Goal: Information Seeking & Learning: Learn about a topic

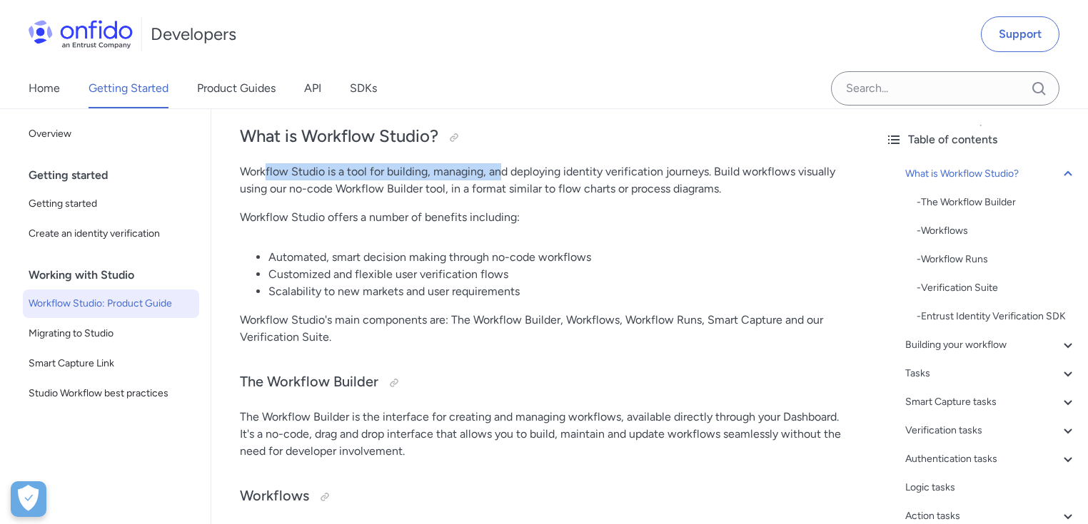
drag, startPoint x: 268, startPoint y: 171, endPoint x: 500, endPoint y: 163, distance: 232.1
click at [500, 163] on p "Workflow Studio is a tool for building, managing, and deploying identity verifi…" at bounding box center [542, 180] width 605 height 34
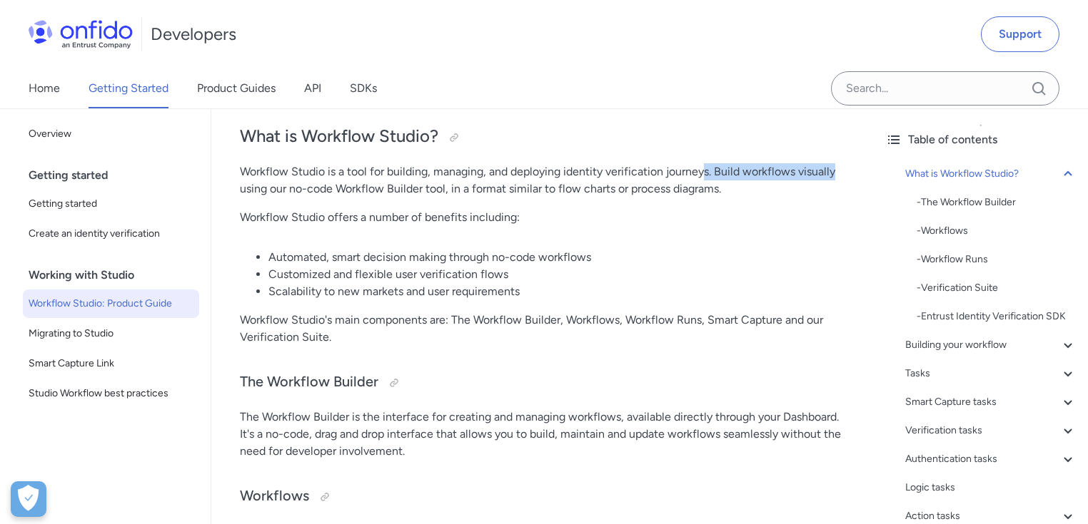
drag, startPoint x: 705, startPoint y: 166, endPoint x: 860, endPoint y: 161, distance: 154.9
drag, startPoint x: 462, startPoint y: 234, endPoint x: 450, endPoint y: 233, distance: 12.2
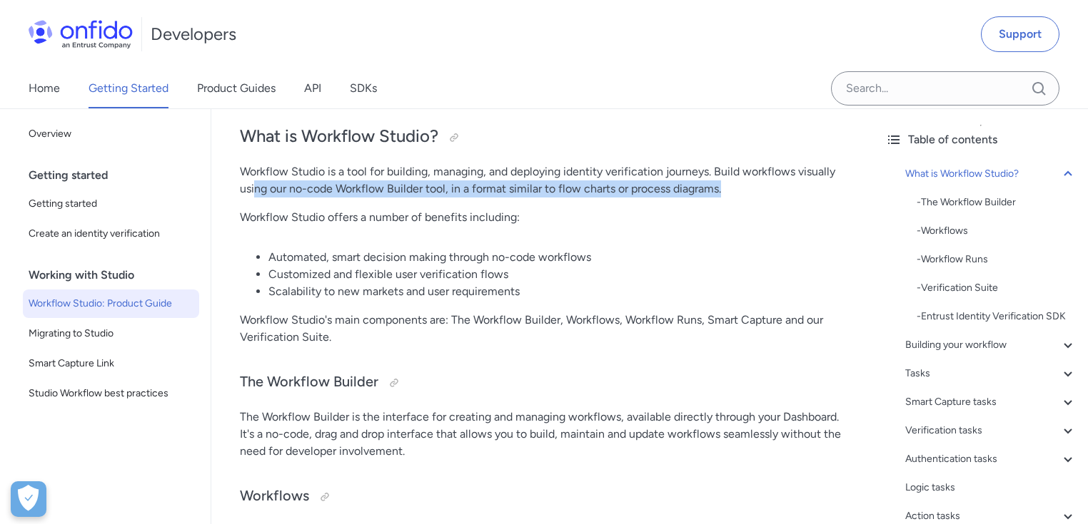
drag, startPoint x: 261, startPoint y: 183, endPoint x: 736, endPoint y: 197, distance: 475.4
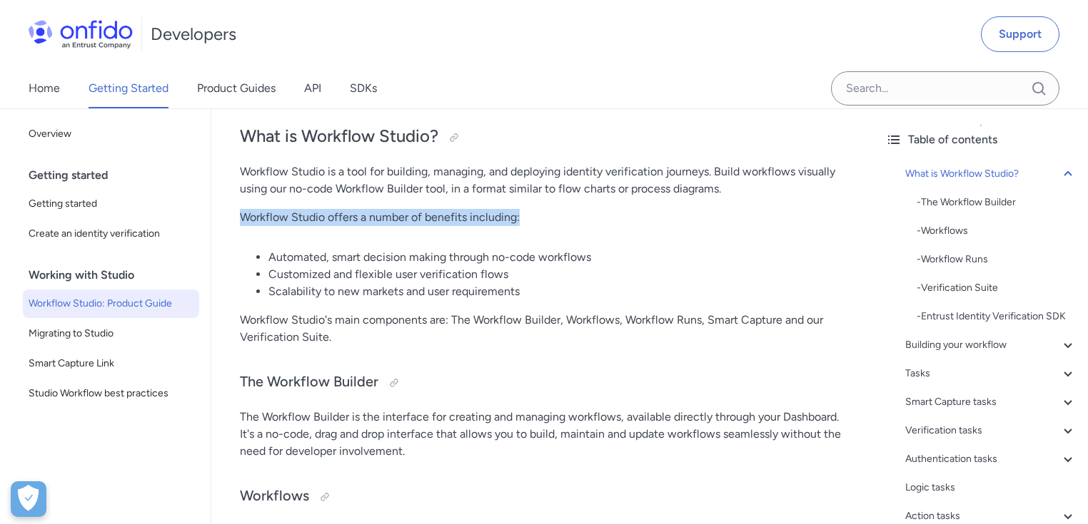
drag, startPoint x: 240, startPoint y: 217, endPoint x: 539, endPoint y: 221, distance: 299.0
click at [539, 221] on p "Workflow Studio offers a number of benefits including:" at bounding box center [542, 217] width 605 height 17
click at [271, 255] on li "Automated, smart decision making through no-code workflows" at bounding box center [556, 257] width 577 height 17
click at [268, 255] on li "Automated, smart decision making through no-code workflows" at bounding box center [556, 257] width 577 height 17
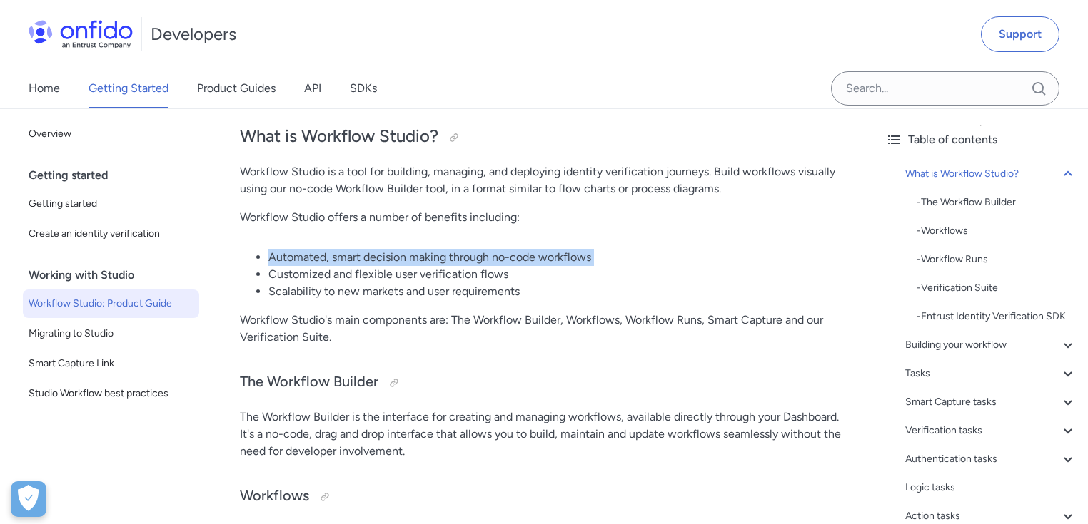
drag, startPoint x: 268, startPoint y: 255, endPoint x: 610, endPoint y: 260, distance: 341.9
click at [610, 260] on li "Automated, smart decision making through no-code workflows" at bounding box center [556, 257] width 577 height 17
drag, startPoint x: 610, startPoint y: 261, endPoint x: 281, endPoint y: 264, distance: 329.0
click at [281, 264] on li "Automated, smart decision making through no-code workflows" at bounding box center [556, 257] width 577 height 17
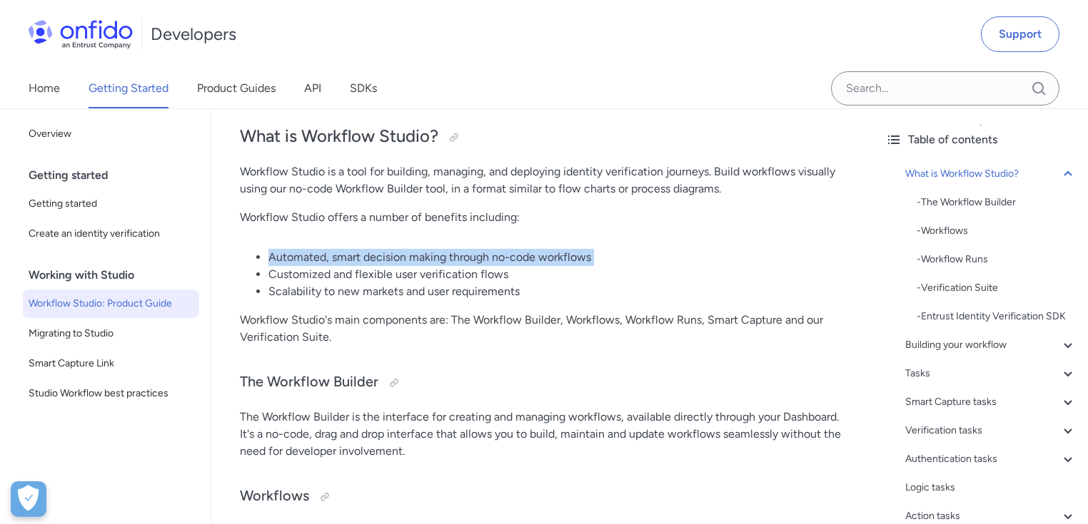
click at [281, 264] on li "Automated, smart decision making through no-code workflows" at bounding box center [556, 257] width 577 height 17
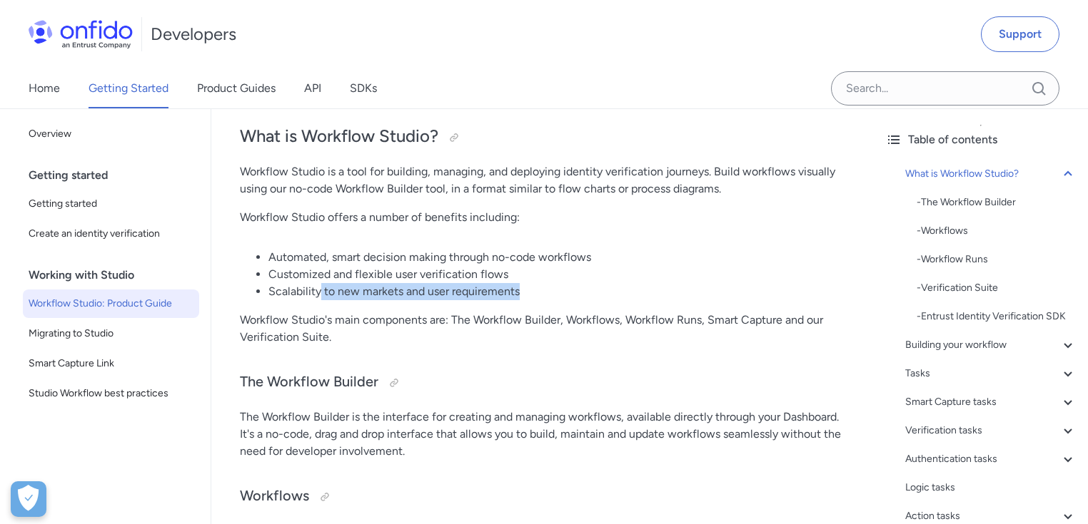
drag, startPoint x: 320, startPoint y: 288, endPoint x: 538, endPoint y: 283, distance: 217.7
click at [538, 283] on li "Scalability to new markets and user requirements" at bounding box center [556, 291] width 577 height 17
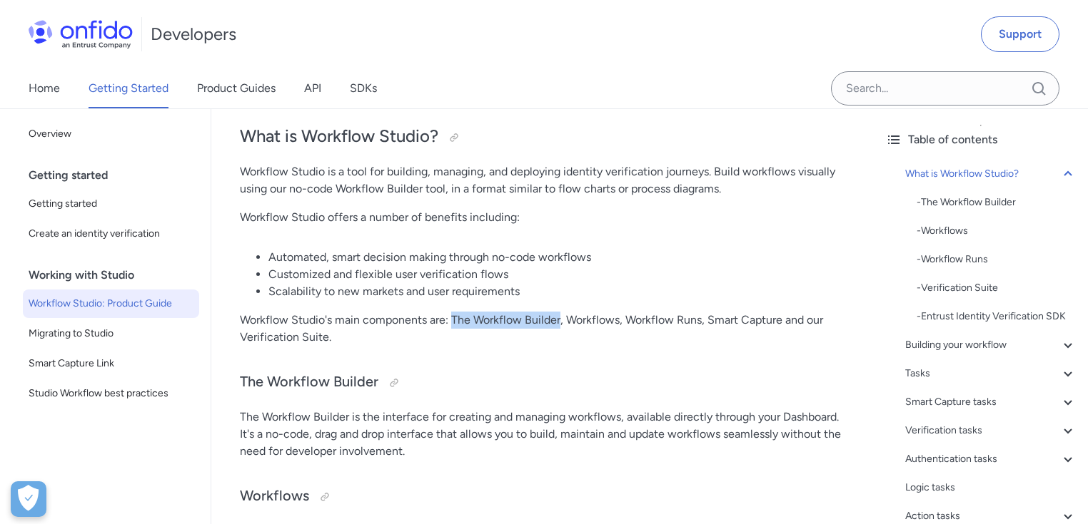
drag, startPoint x: 454, startPoint y: 320, endPoint x: 559, endPoint y: 317, distance: 105.7
click at [559, 317] on p "Workflow Studio's main components are: The Workflow Builder, Workflows, Workflo…" at bounding box center [542, 329] width 605 height 34
click at [592, 338] on p "Workflow Studio's main components are: The Workflow Builder, Workflows, Workflo…" at bounding box center [542, 329] width 605 height 34
click at [577, 318] on p "Workflow Studio's main components are: The Workflow Builder, Workflows, Workflo…" at bounding box center [542, 329] width 605 height 34
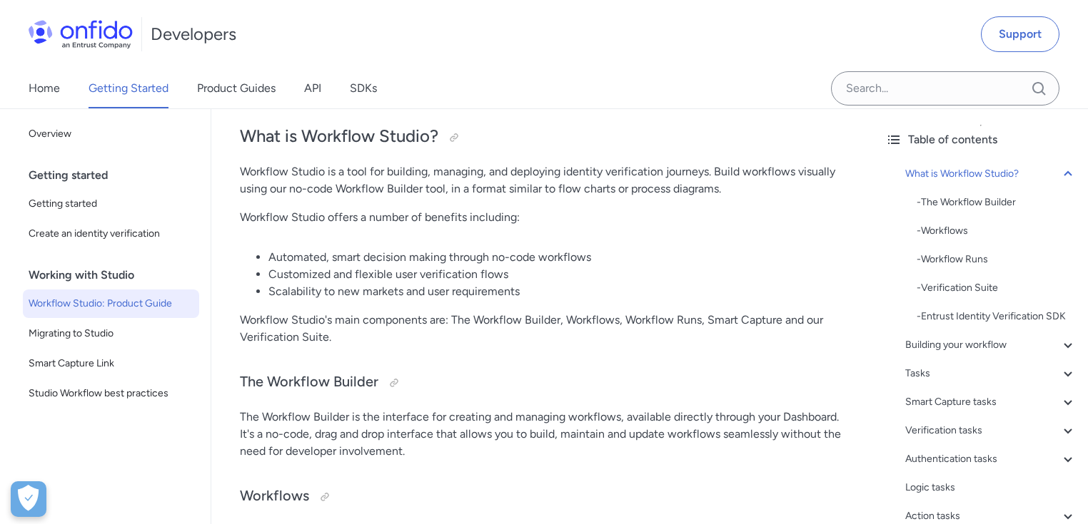
click at [668, 319] on p "Workflow Studio's main components are: The Workflow Builder, Workflows, Workflo…" at bounding box center [542, 329] width 605 height 34
click at [701, 324] on p "Workflow Studio's main components are: The Workflow Builder, Workflows, Workflo…" at bounding box center [542, 329] width 605 height 34
drag, startPoint x: 708, startPoint y: 320, endPoint x: 782, endPoint y: 323, distance: 74.2
click at [782, 323] on p "Workflow Studio's main components are: The Workflow Builder, Workflows, Workflo…" at bounding box center [542, 329] width 605 height 34
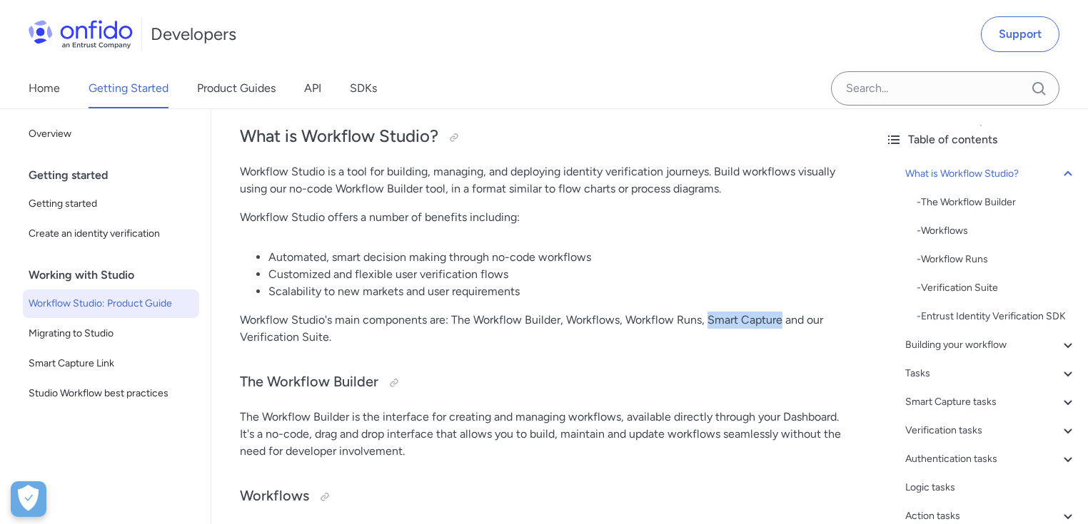
click at [782, 323] on p "Workflow Studio's main components are: The Workflow Builder, Workflows, Workflo…" at bounding box center [542, 329] width 605 height 34
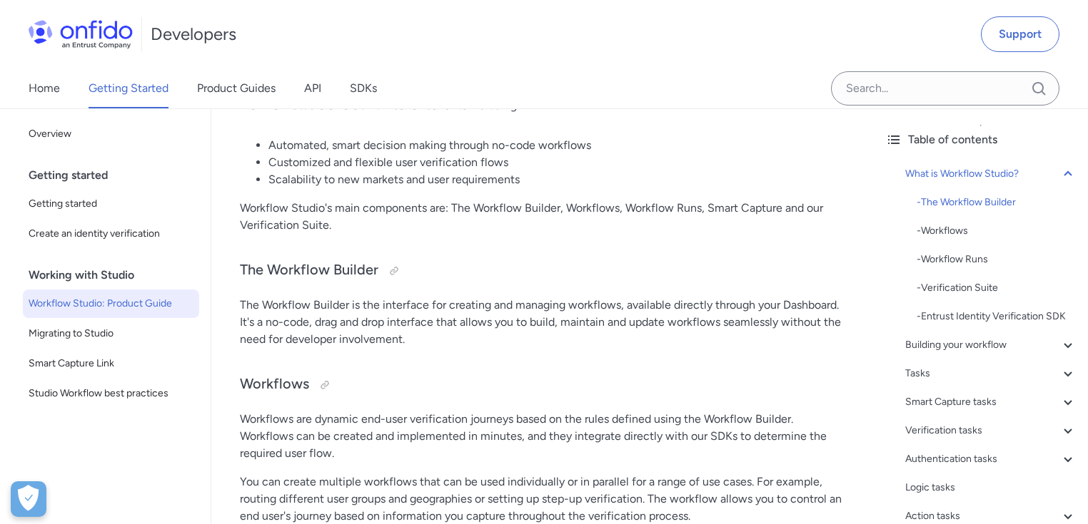
scroll to position [300, 0]
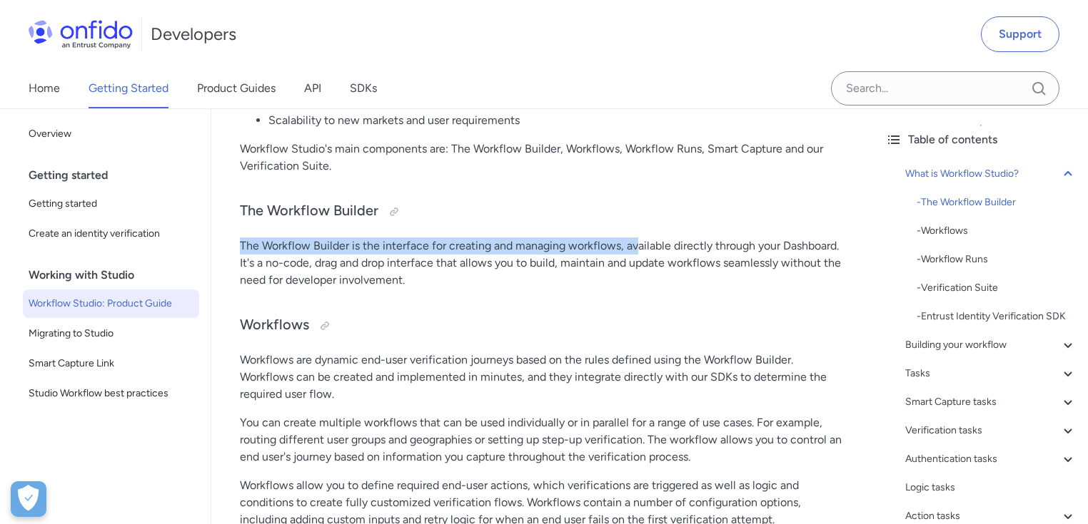
drag, startPoint x: 242, startPoint y: 243, endPoint x: 636, endPoint y: 247, distance: 393.9
click at [636, 247] on p "The Workflow Builder is the interface for creating and managing workflows, avai…" at bounding box center [542, 263] width 605 height 51
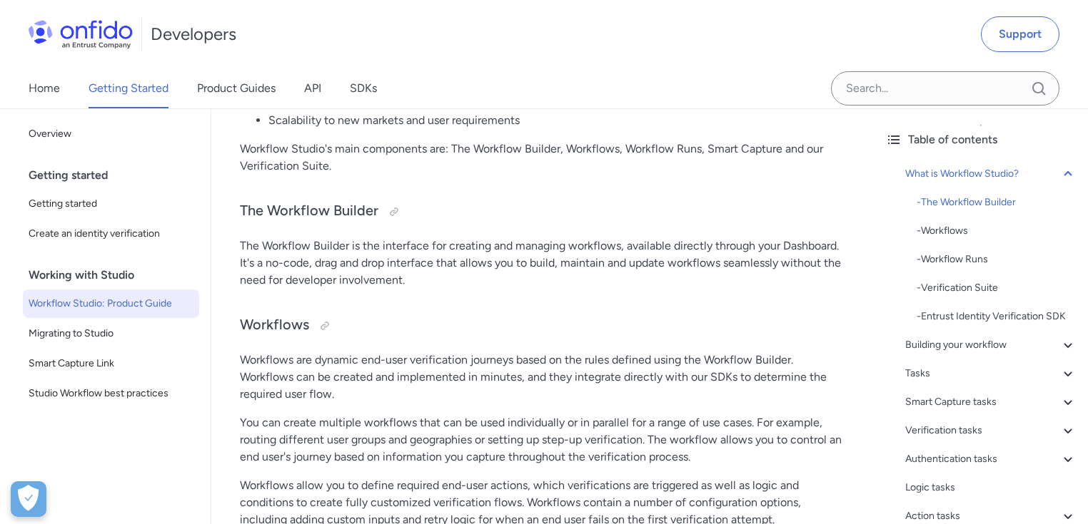
click at [639, 248] on p "The Workflow Builder is the interface for creating and managing workflows, avai…" at bounding box center [542, 263] width 605 height 51
drag, startPoint x: 622, startPoint y: 243, endPoint x: 842, endPoint y: 241, distance: 220.5
click at [842, 241] on p "The Workflow Builder is the interface for creating and managing workflows, avai…" at bounding box center [542, 263] width 605 height 51
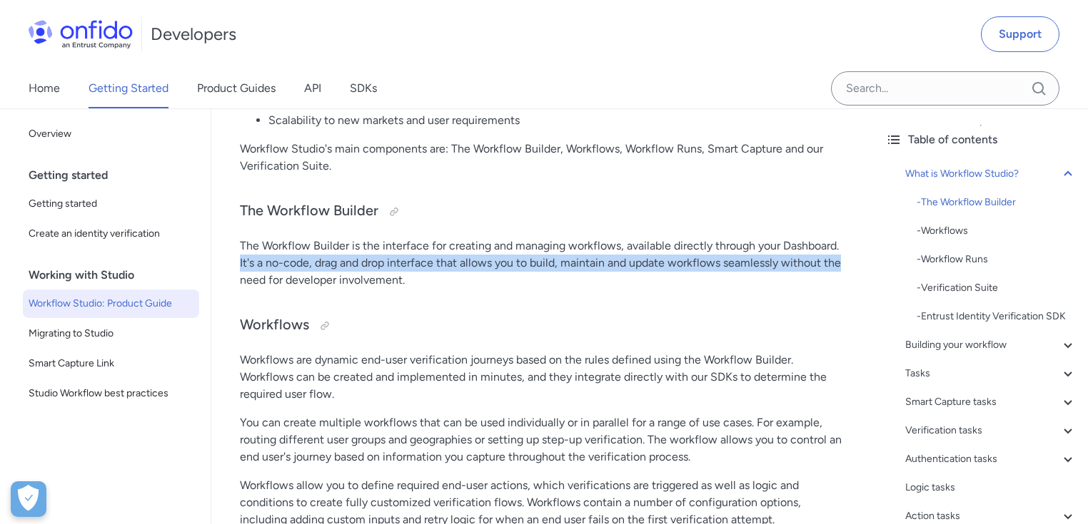
drag, startPoint x: 240, startPoint y: 262, endPoint x: 844, endPoint y: 263, distance: 604.4
click at [844, 263] on p "The Workflow Builder is the interface for creating and managing workflows, avai…" at bounding box center [542, 263] width 605 height 51
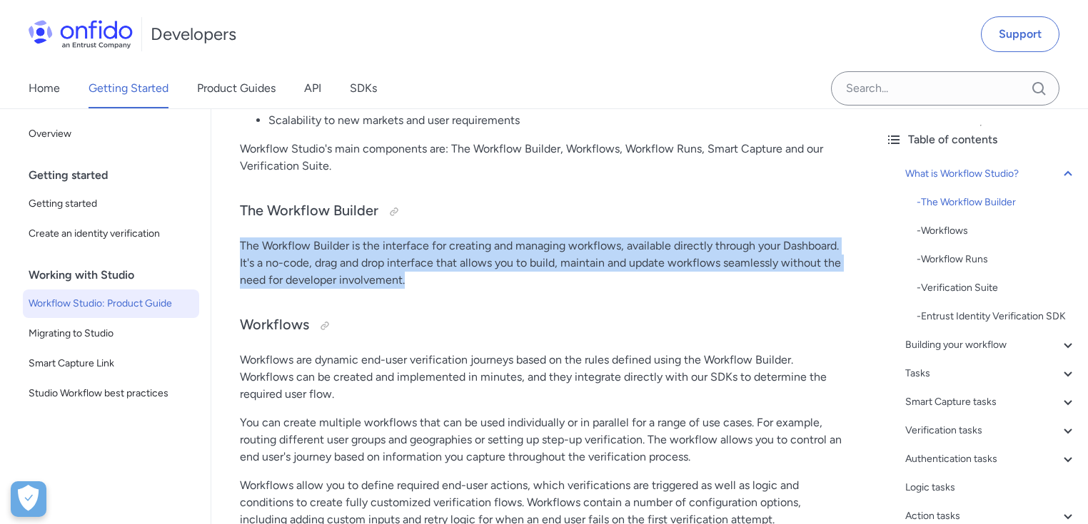
drag, startPoint x: 417, startPoint y: 280, endPoint x: 230, endPoint y: 235, distance: 192.1
drag, startPoint x: 240, startPoint y: 212, endPoint x: 425, endPoint y: 283, distance: 198.5
click at [425, 283] on p "The Workflow Builder is the interface for creating and managing workflows, avai…" at bounding box center [542, 263] width 605 height 51
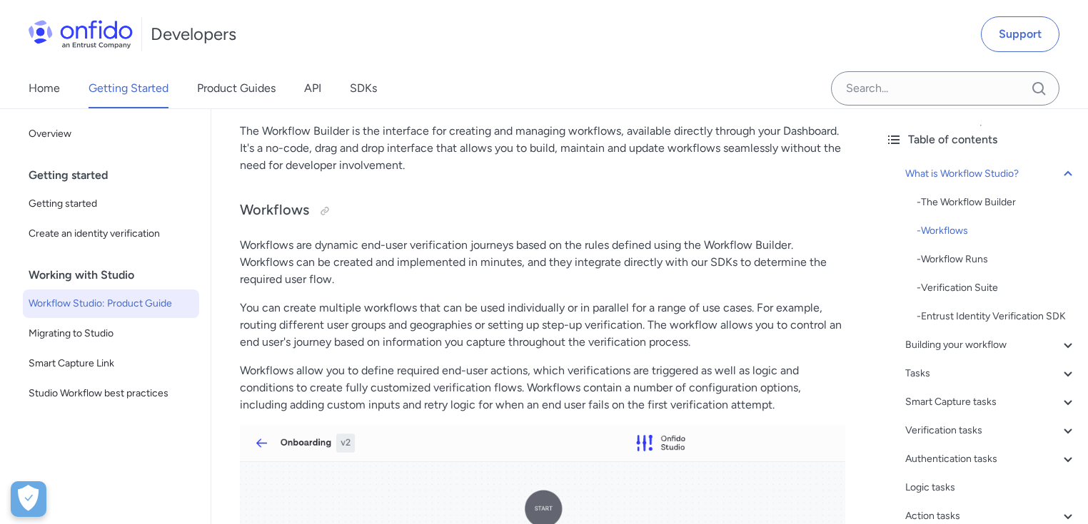
scroll to position [471, 0]
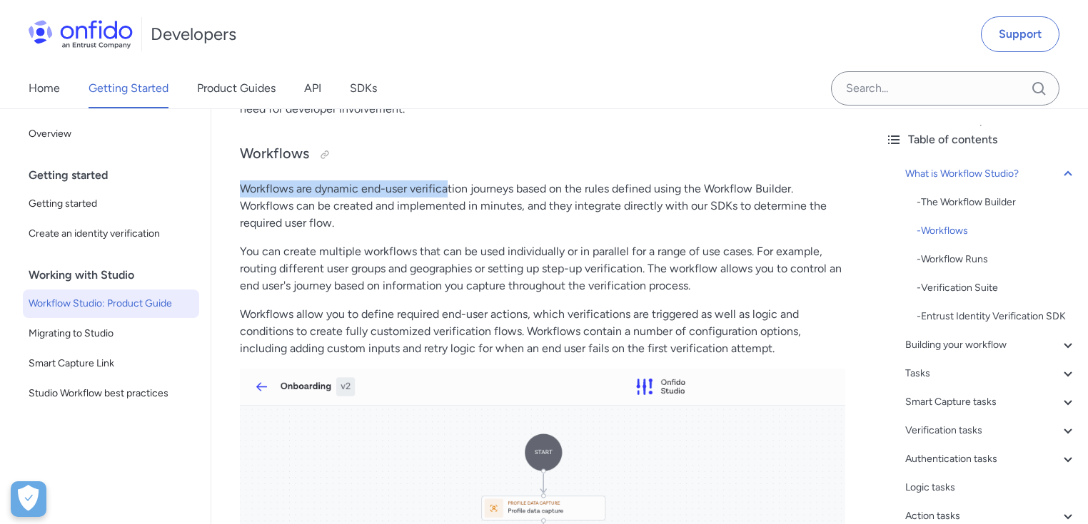
drag, startPoint x: 240, startPoint y: 184, endPoint x: 447, endPoint y: 181, distance: 207.0
click at [447, 181] on p "Workflows are dynamic end-user verification journeys based on the rules defined…" at bounding box center [542, 206] width 605 height 51
click at [468, 206] on p "Workflows are dynamic end-user verification journeys based on the rules defined…" at bounding box center [542, 206] width 605 height 51
drag, startPoint x: 240, startPoint y: 189, endPoint x: 427, endPoint y: 189, distance: 186.2
click at [422, 188] on p "Workflows are dynamic end-user verification journeys based on the rules defined…" at bounding box center [542, 206] width 605 height 51
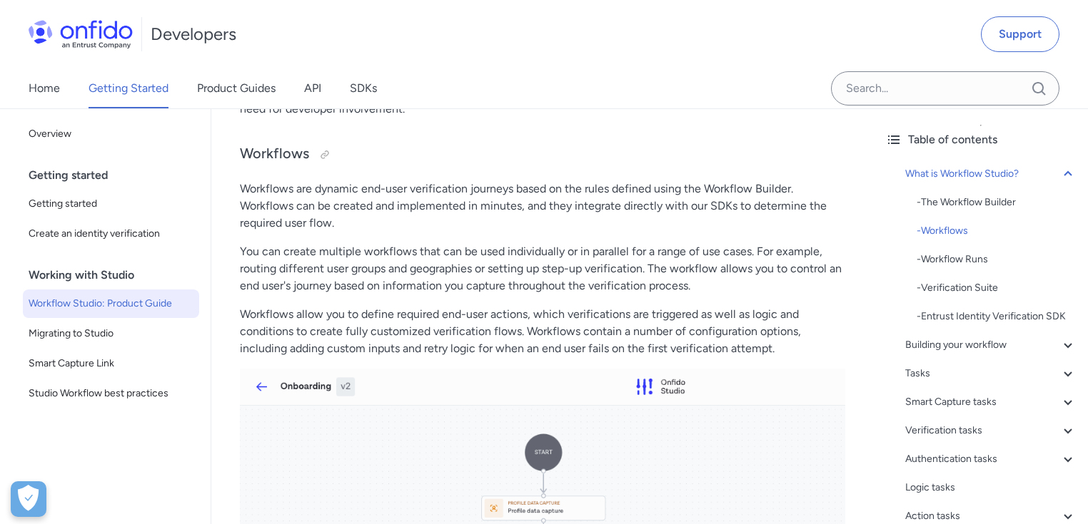
drag, startPoint x: 479, startPoint y: 201, endPoint x: 494, endPoint y: 213, distance: 19.3
click at [479, 201] on p "Workflows are dynamic end-user verification journeys based on the rules defined…" at bounding box center [542, 206] width 605 height 51
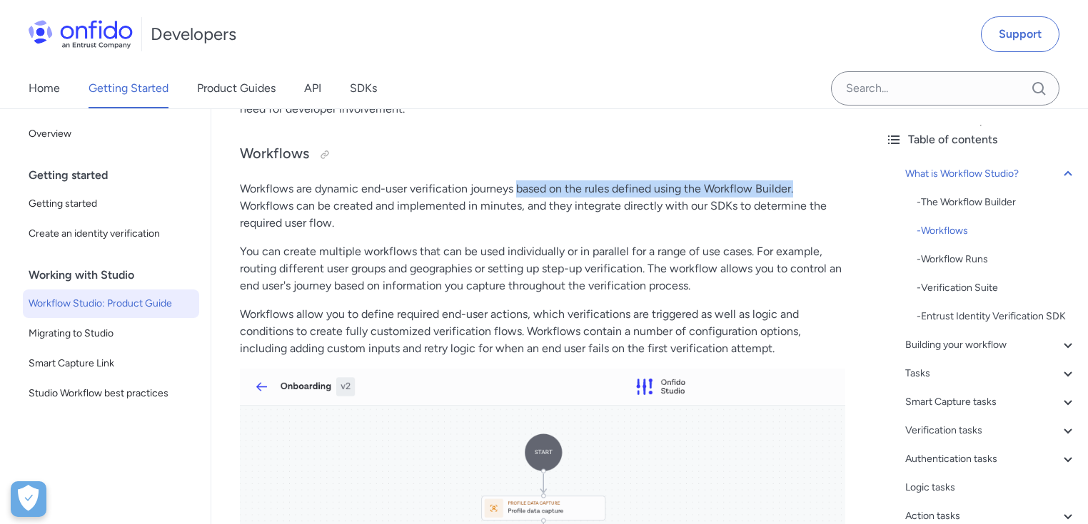
drag, startPoint x: 519, startPoint y: 191, endPoint x: 796, endPoint y: 188, distance: 277.6
click at [796, 188] on p "Workflows are dynamic end-user verification journeys based on the rules defined…" at bounding box center [542, 206] width 605 height 51
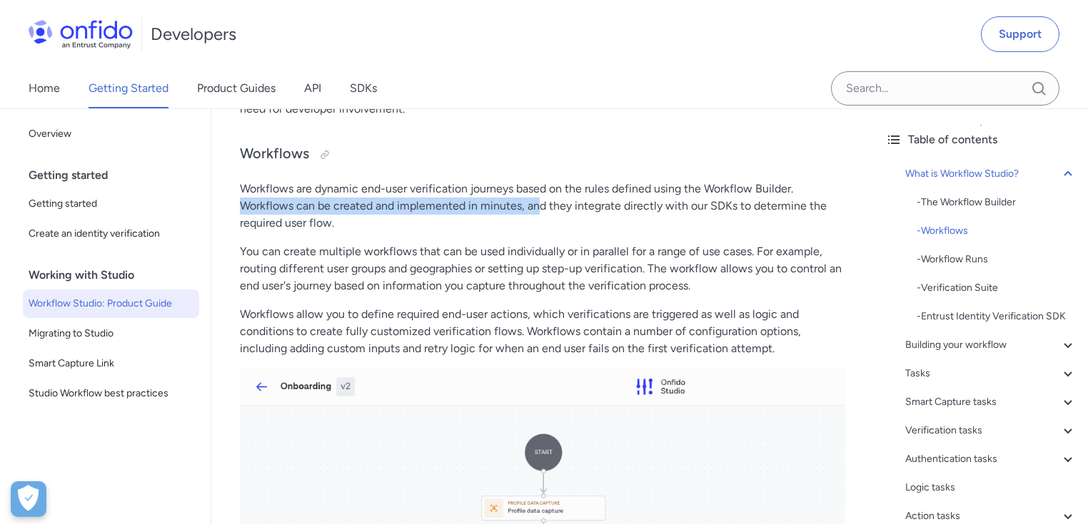
drag, startPoint x: 248, startPoint y: 208, endPoint x: 539, endPoint y: 206, distance: 291.2
click at [539, 206] on p "Workflows are dynamic end-user verification journeys based on the rules defined…" at bounding box center [542, 206] width 605 height 51
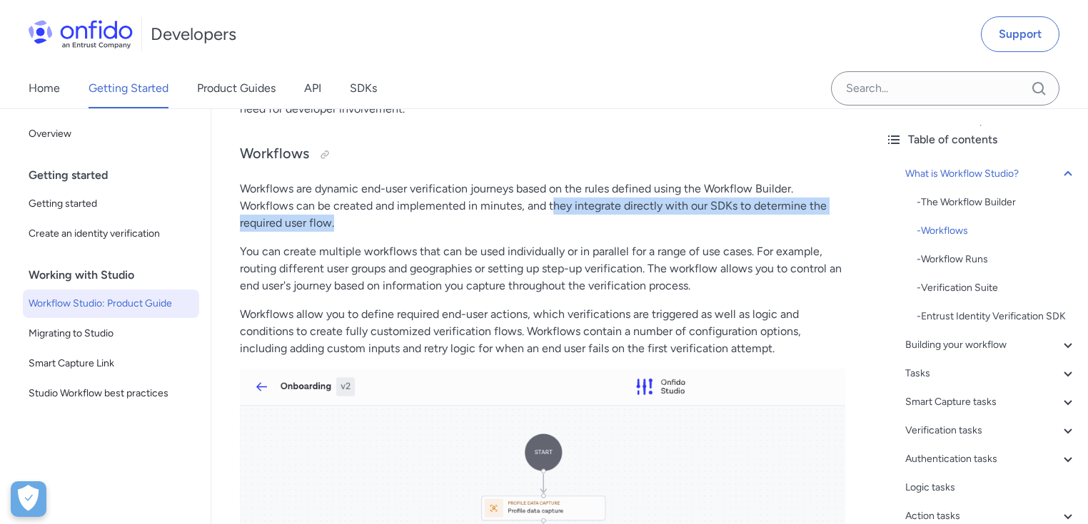
drag, startPoint x: 553, startPoint y: 208, endPoint x: 793, endPoint y: 216, distance: 239.9
click at [793, 216] on p "Workflows are dynamic end-user verification journeys based on the rules defined…" at bounding box center [542, 206] width 605 height 51
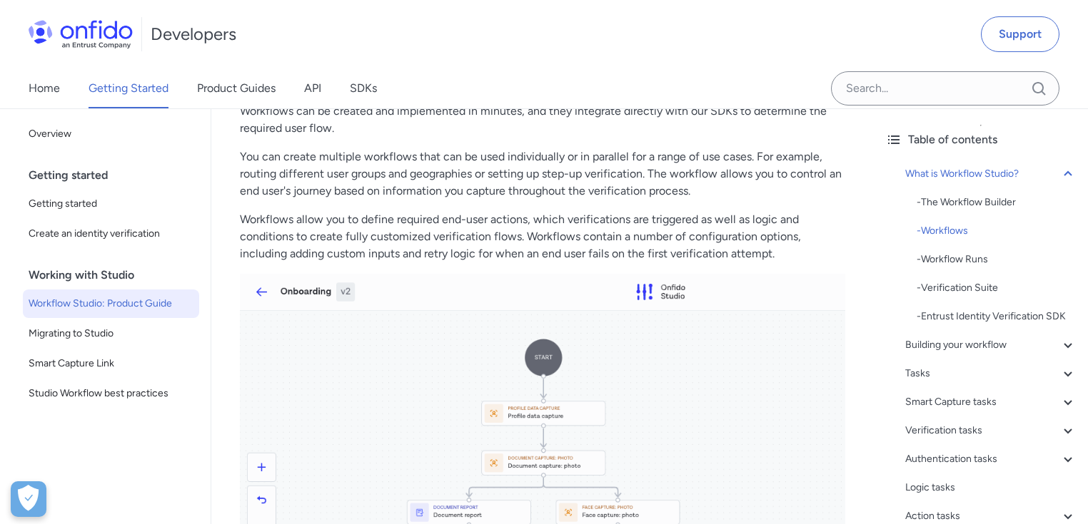
scroll to position [585, 0]
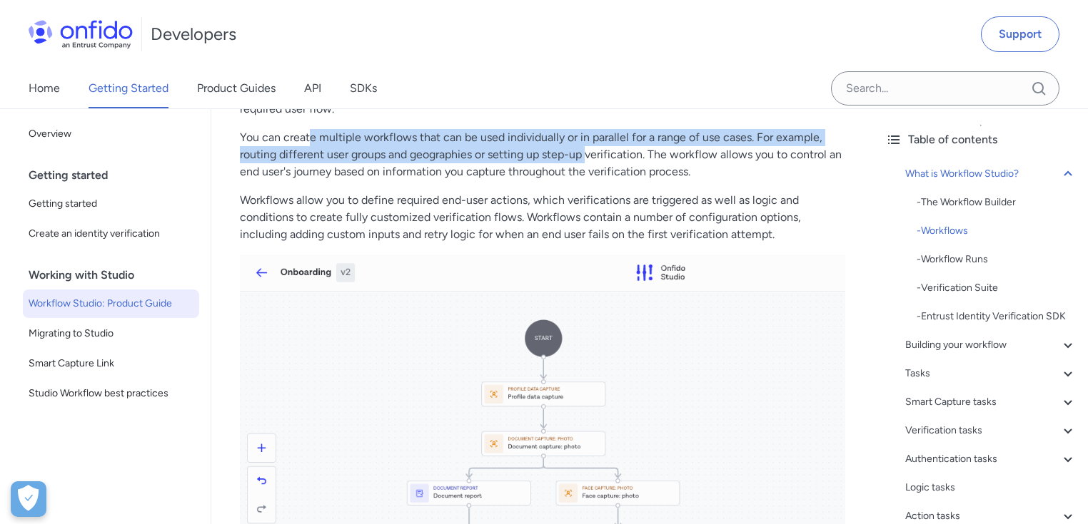
drag, startPoint x: 311, startPoint y: 136, endPoint x: 588, endPoint y: 146, distance: 277.0
click at [588, 146] on p "You can create multiple workflows that can be used individually or in parallel …" at bounding box center [542, 154] width 605 height 51
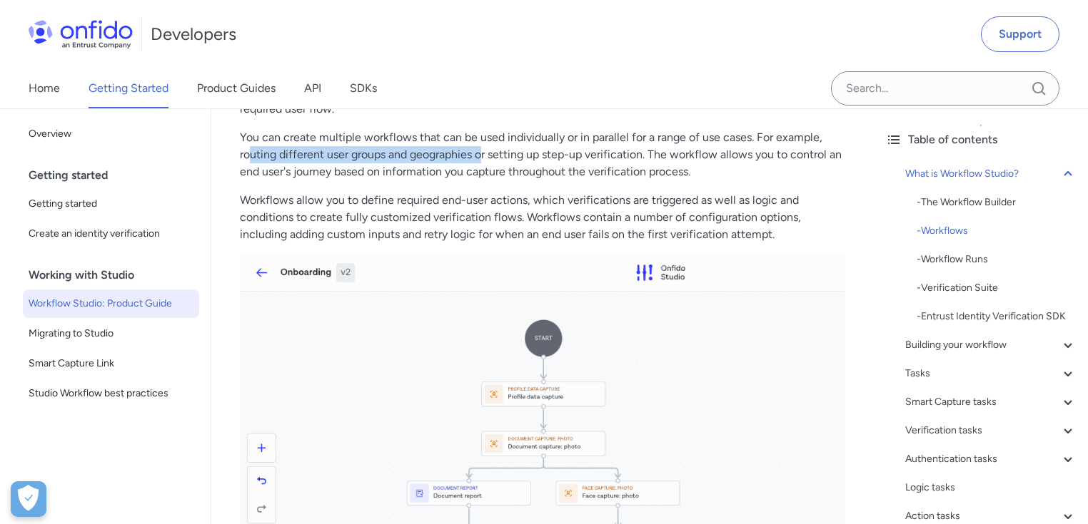
drag, startPoint x: 248, startPoint y: 156, endPoint x: 486, endPoint y: 150, distance: 238.4
click at [486, 149] on p "You can create multiple workflows that can be used individually or in parallel …" at bounding box center [542, 154] width 605 height 51
click at [508, 158] on p "You can create multiple workflows that can be used individually or in parallel …" at bounding box center [542, 154] width 605 height 51
drag, startPoint x: 328, startPoint y: 154, endPoint x: 645, endPoint y: 153, distance: 316.8
click at [645, 153] on p "You can create multiple workflows that can be used individually or in parallel …" at bounding box center [542, 154] width 605 height 51
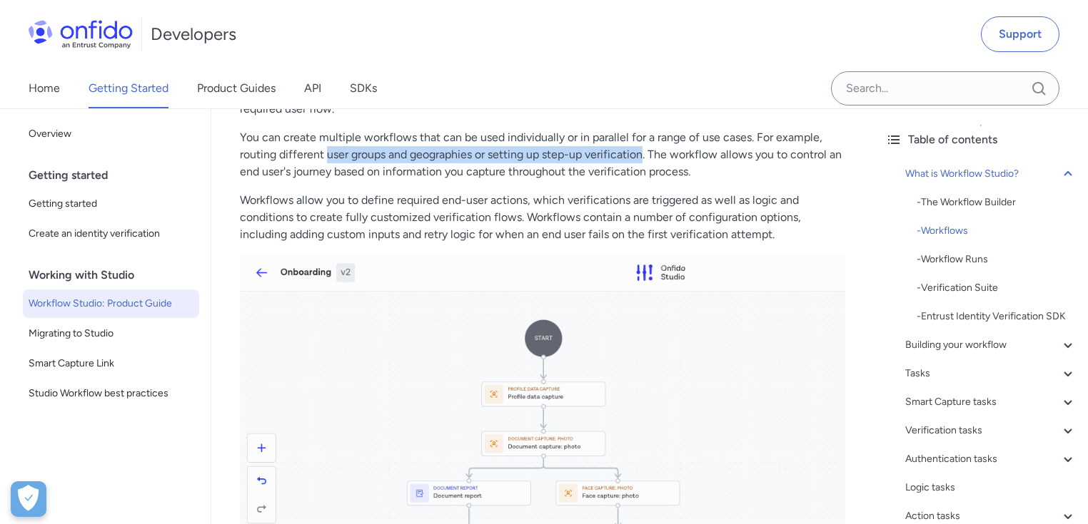
click at [645, 153] on p "You can create multiple workflows that can be used individually or in parallel …" at bounding box center [542, 154] width 605 height 51
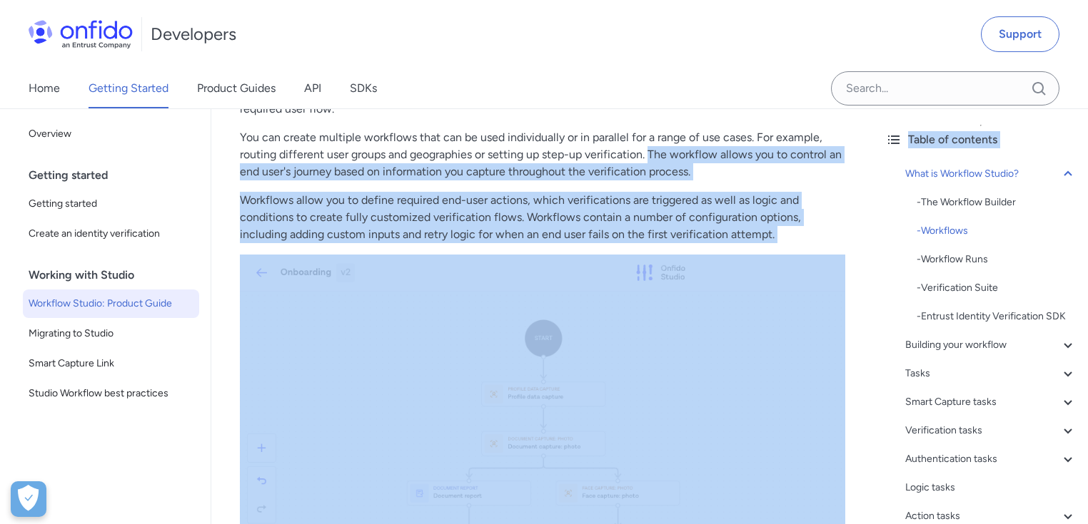
drag, startPoint x: 654, startPoint y: 153, endPoint x: 877, endPoint y: 164, distance: 222.9
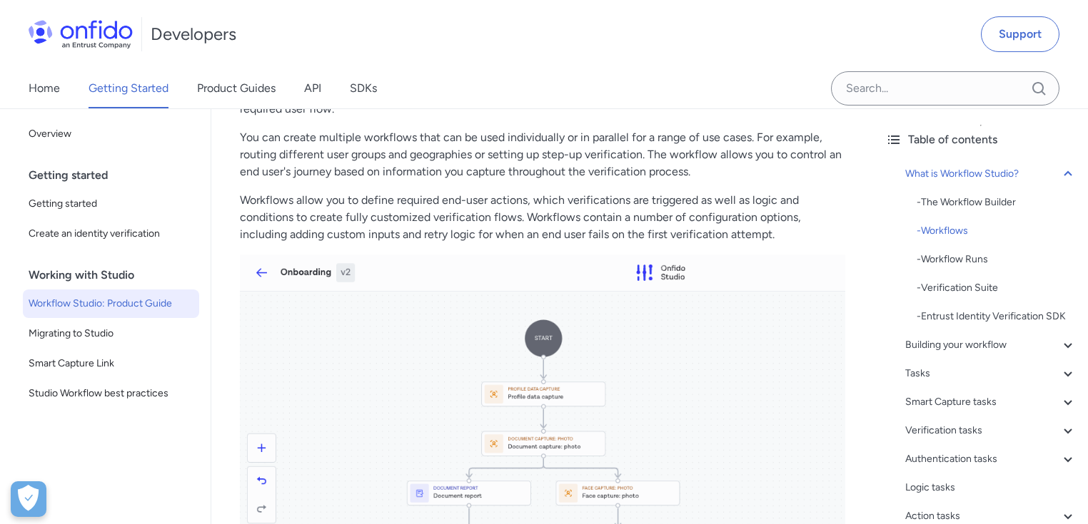
click at [616, 151] on p "You can create multiple workflows that can be used individually or in parallel …" at bounding box center [542, 154] width 605 height 51
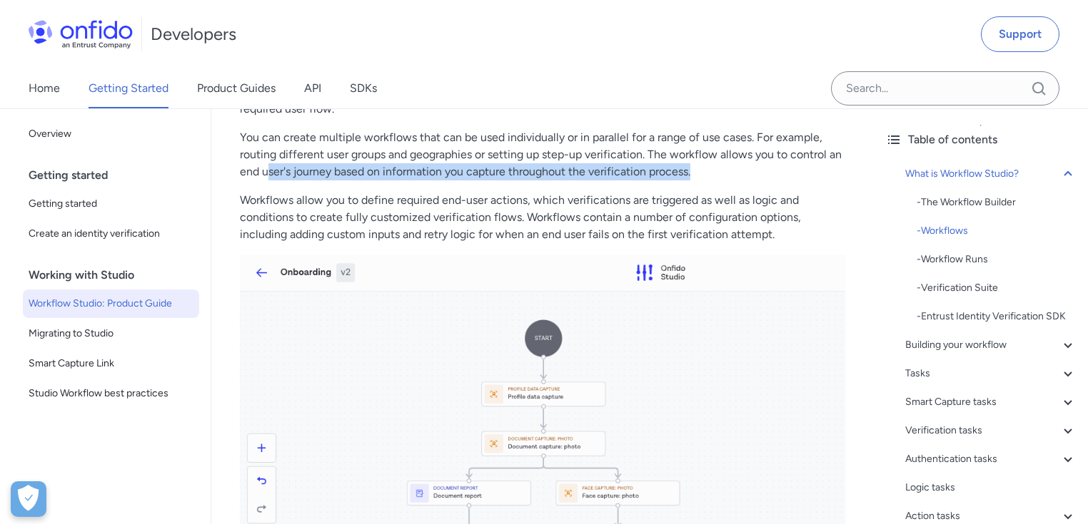
drag, startPoint x: 270, startPoint y: 173, endPoint x: 704, endPoint y: 170, distance: 434.6
click at [704, 170] on p "You can create multiple workflows that can be used individually or in parallel …" at bounding box center [542, 154] width 605 height 51
click at [704, 171] on p "You can create multiple workflows that can be used individually or in parallel …" at bounding box center [542, 154] width 605 height 51
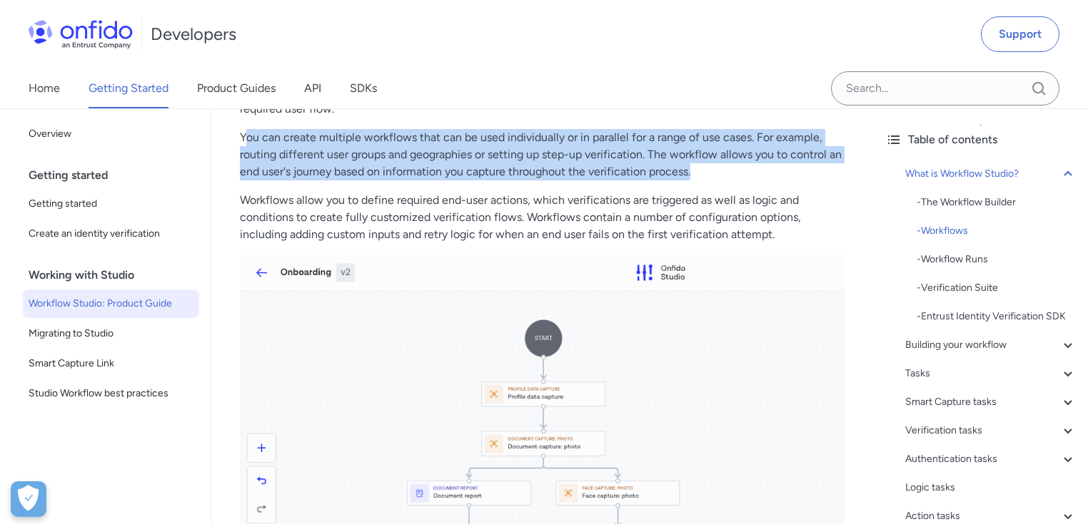
drag, startPoint x: 710, startPoint y: 171, endPoint x: 243, endPoint y: 130, distance: 469.2
click at [243, 130] on p "You can create multiple workflows that can be used individually or in parallel …" at bounding box center [542, 154] width 605 height 51
click at [255, 147] on p "You can create multiple workflows that can be used individually or in parallel …" at bounding box center [542, 154] width 605 height 51
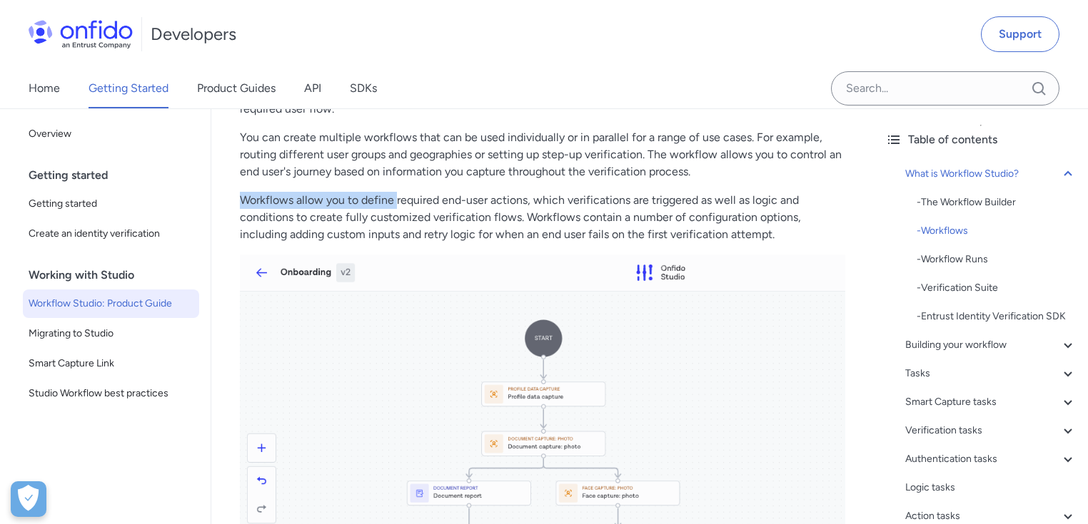
drag, startPoint x: 235, startPoint y: 198, endPoint x: 397, endPoint y: 188, distance: 161.6
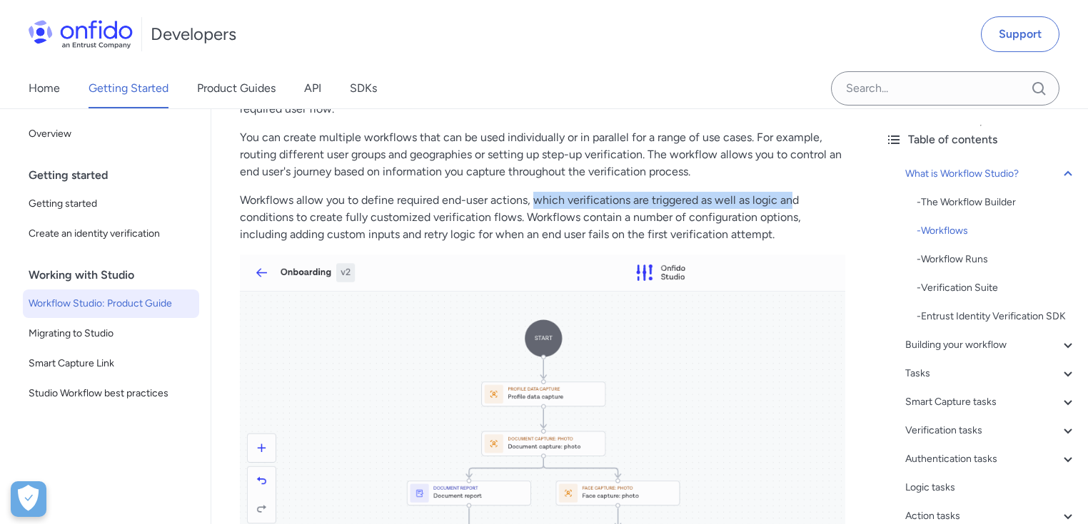
drag, startPoint x: 533, startPoint y: 203, endPoint x: 794, endPoint y: 196, distance: 260.5
click at [794, 196] on p "Workflows allow you to define required end-user actions, which verifications ar…" at bounding box center [542, 217] width 605 height 51
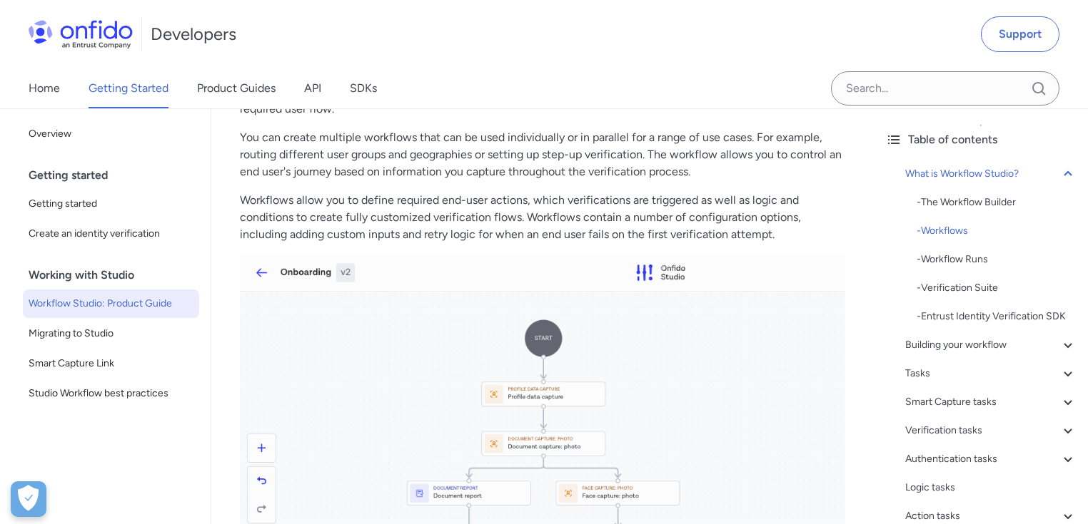
click at [811, 197] on p "Workflows allow you to define required end-user actions, which verifications ar…" at bounding box center [542, 217] width 605 height 51
click at [242, 214] on p "Workflows allow you to define required end-user actions, which verifications ar…" at bounding box center [542, 217] width 605 height 51
drag, startPoint x: 240, startPoint y: 216, endPoint x: 608, endPoint y: 213, distance: 367.5
click at [608, 213] on p "Workflows allow you to define required end-user actions, which verifications ar…" at bounding box center [542, 217] width 605 height 51
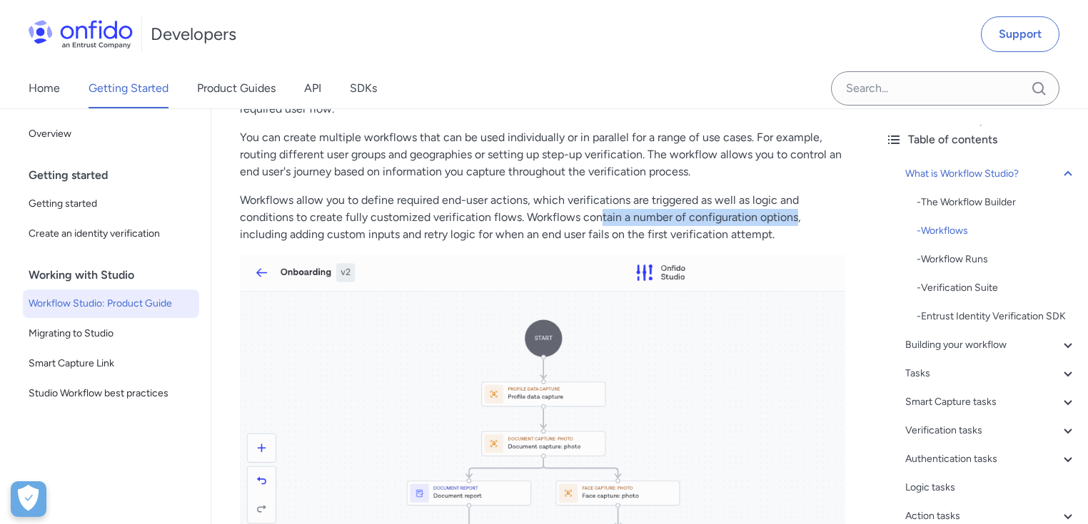
drag, startPoint x: 602, startPoint y: 214, endPoint x: 795, endPoint y: 214, distance: 192.7
click at [795, 214] on p "Workflows allow you to define required end-user actions, which verifications ar…" at bounding box center [542, 217] width 605 height 51
click at [799, 216] on p "Workflows allow you to define required end-user actions, which verifications ar…" at bounding box center [542, 217] width 605 height 51
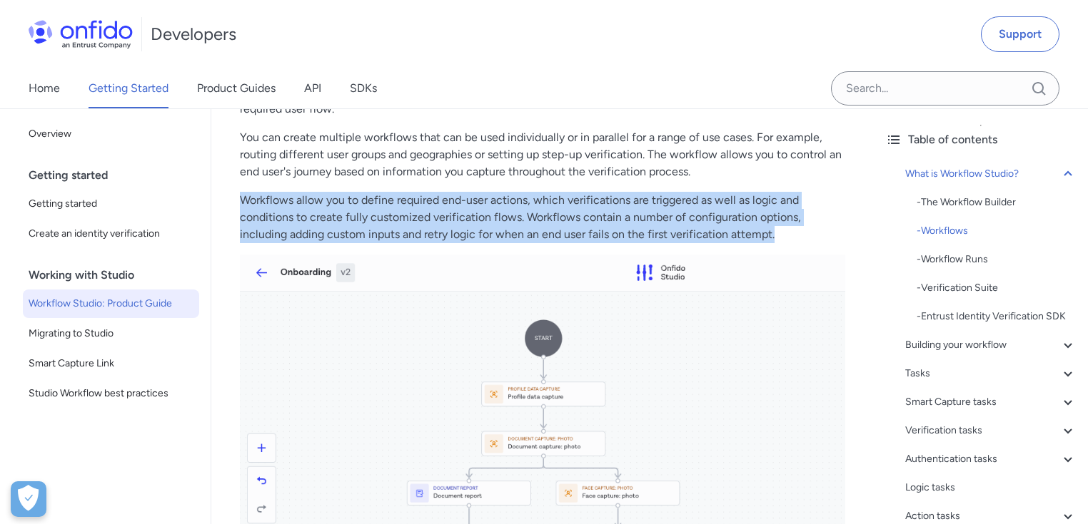
drag, startPoint x: 239, startPoint y: 200, endPoint x: 776, endPoint y: 237, distance: 537.9
click at [776, 237] on p "Workflows allow you to define required end-user actions, which verifications ar…" at bounding box center [542, 217] width 605 height 51
drag, startPoint x: 242, startPoint y: 196, endPoint x: 825, endPoint y: 230, distance: 584.0
click at [825, 230] on p "Workflows allow you to define required end-user actions, which verifications ar…" at bounding box center [542, 217] width 605 height 51
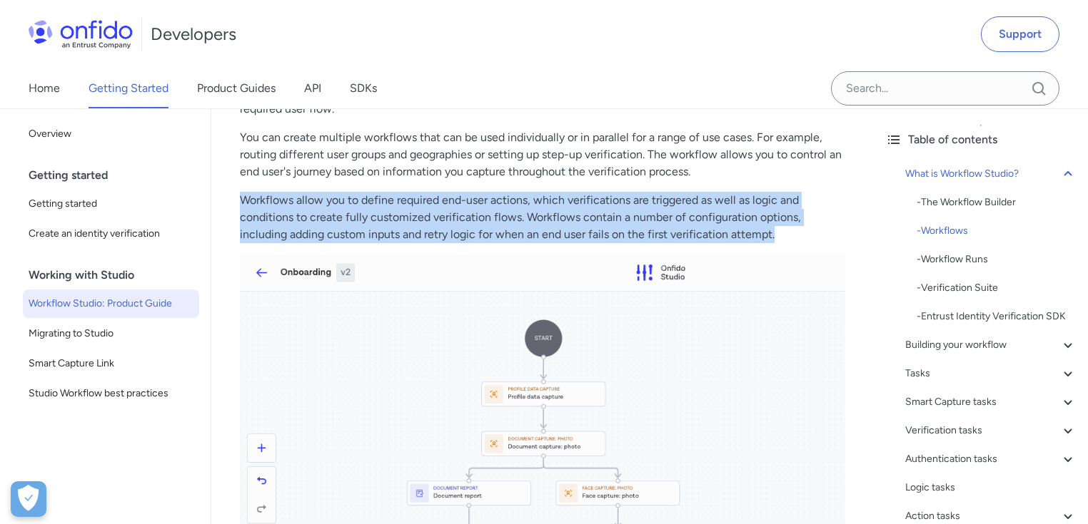
click at [825, 230] on p "Workflows allow you to define required end-user actions, which verifications ar…" at bounding box center [542, 217] width 605 height 51
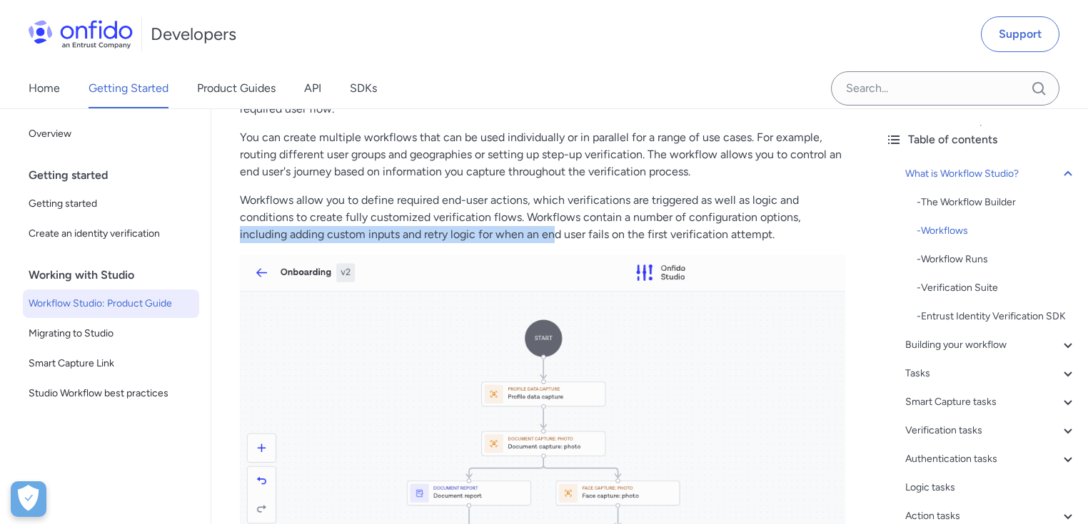
drag, startPoint x: 557, startPoint y: 236, endPoint x: 806, endPoint y: 225, distance: 250.0
click at [806, 225] on p "Workflows allow you to define required end-user actions, which verifications ar…" at bounding box center [542, 217] width 605 height 51
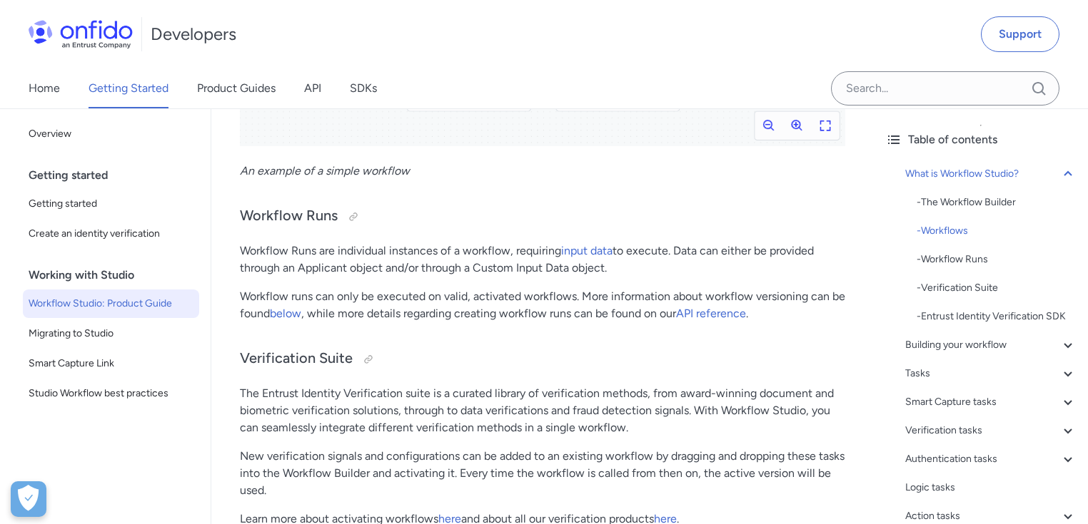
scroll to position [1213, 0]
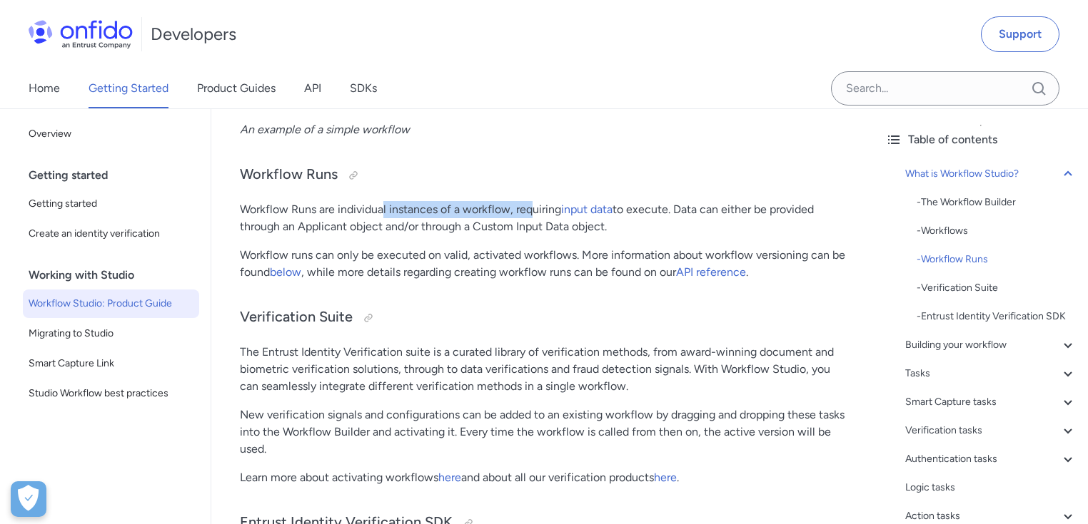
drag, startPoint x: 382, startPoint y: 208, endPoint x: 528, endPoint y: 211, distance: 145.6
click at [528, 211] on p "Workflow Runs are individual instances of a workflow, requiring input data to e…" at bounding box center [542, 218] width 605 height 34
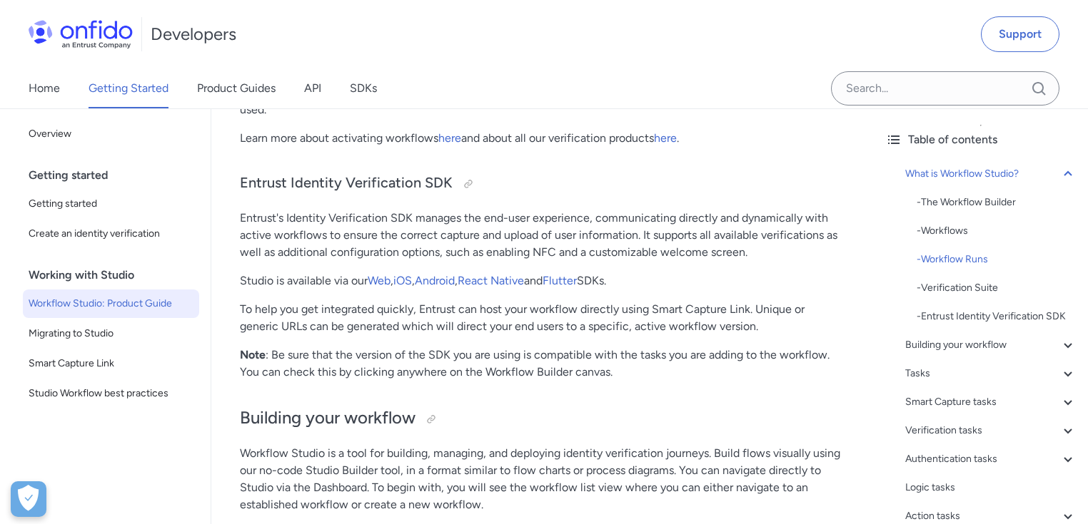
scroll to position [1556, 0]
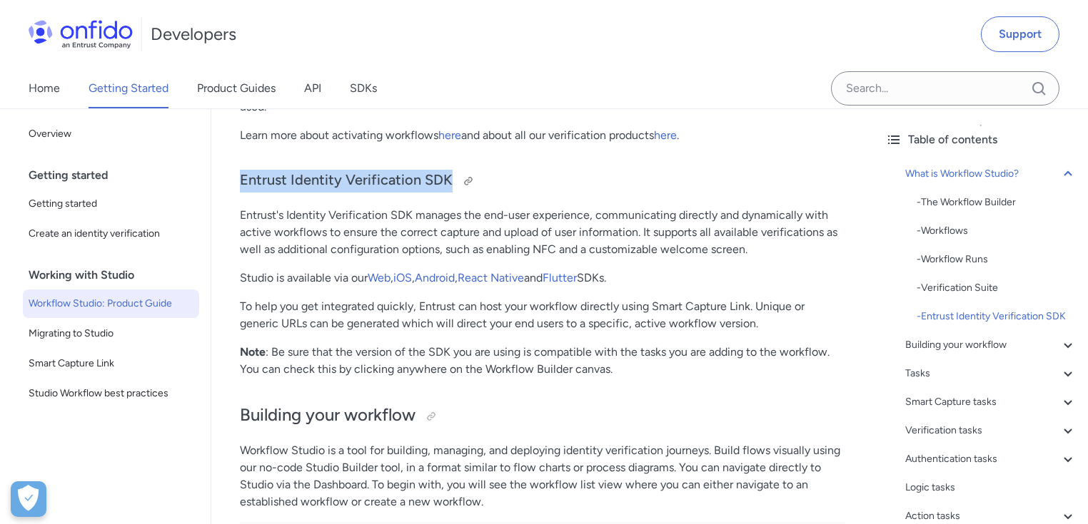
drag, startPoint x: 242, startPoint y: 181, endPoint x: 445, endPoint y: 183, distance: 203.4
click at [445, 183] on h3 "Entrust Identity Verification SDK" at bounding box center [542, 181] width 605 height 23
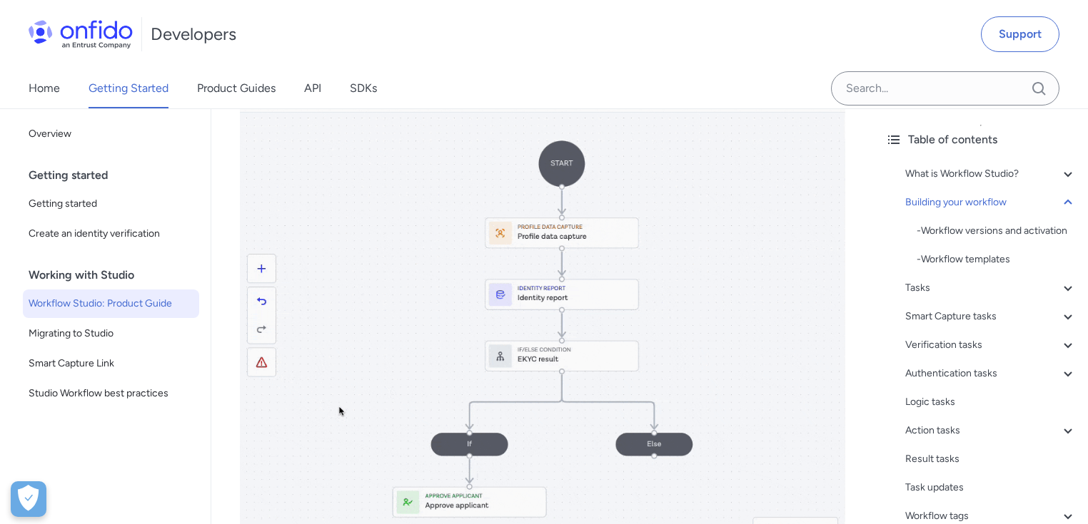
scroll to position [2012, 0]
